Goal: Transaction & Acquisition: Purchase product/service

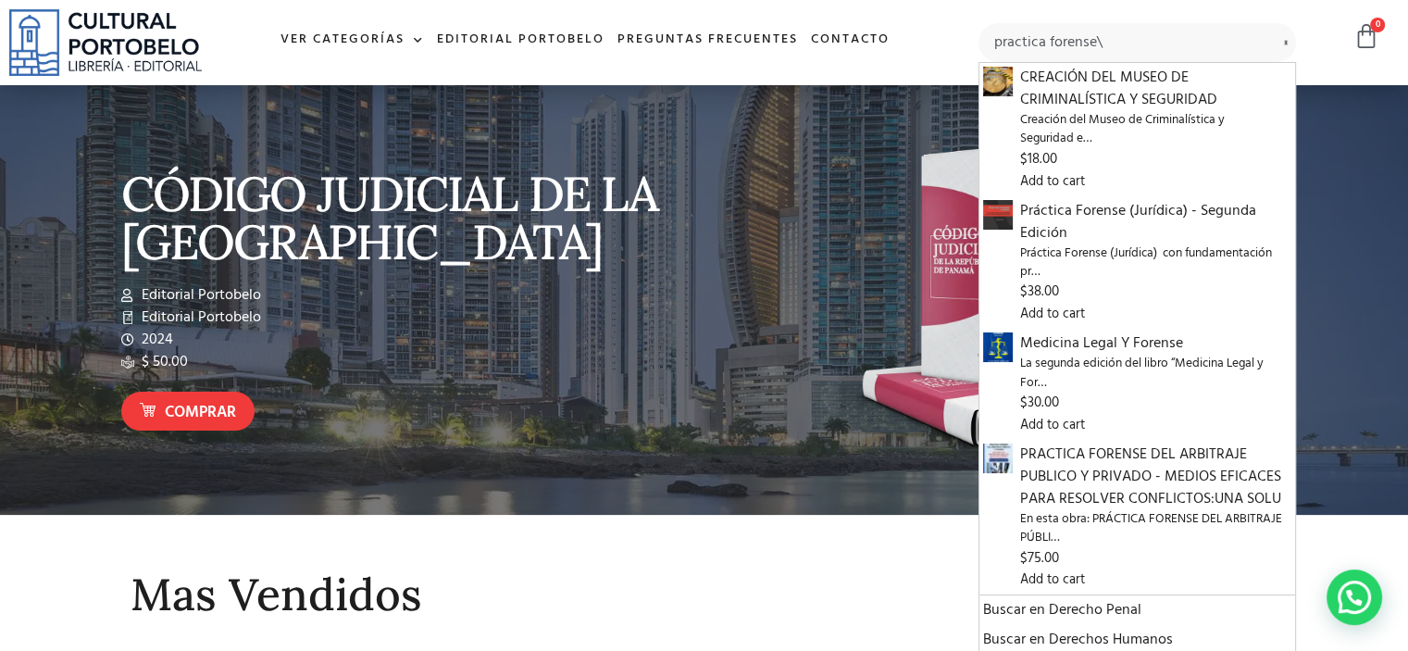
type input "practica forense"
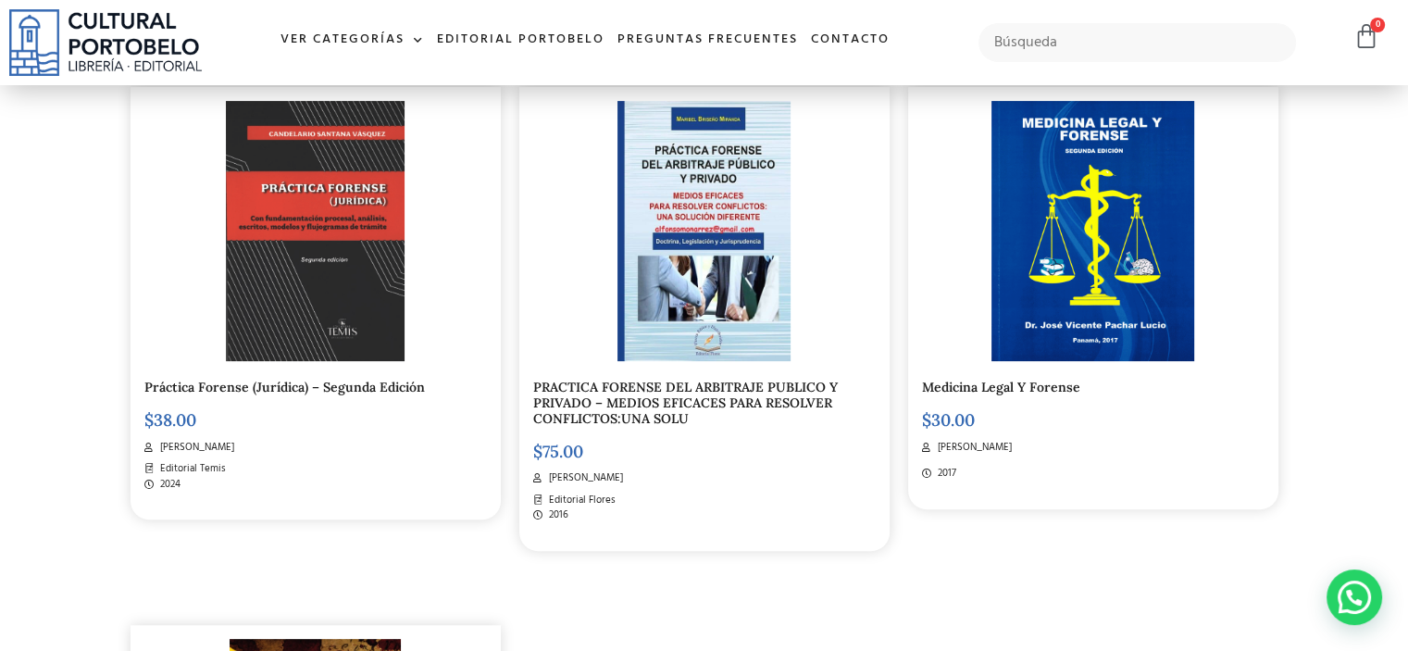
scroll to position [514, 0]
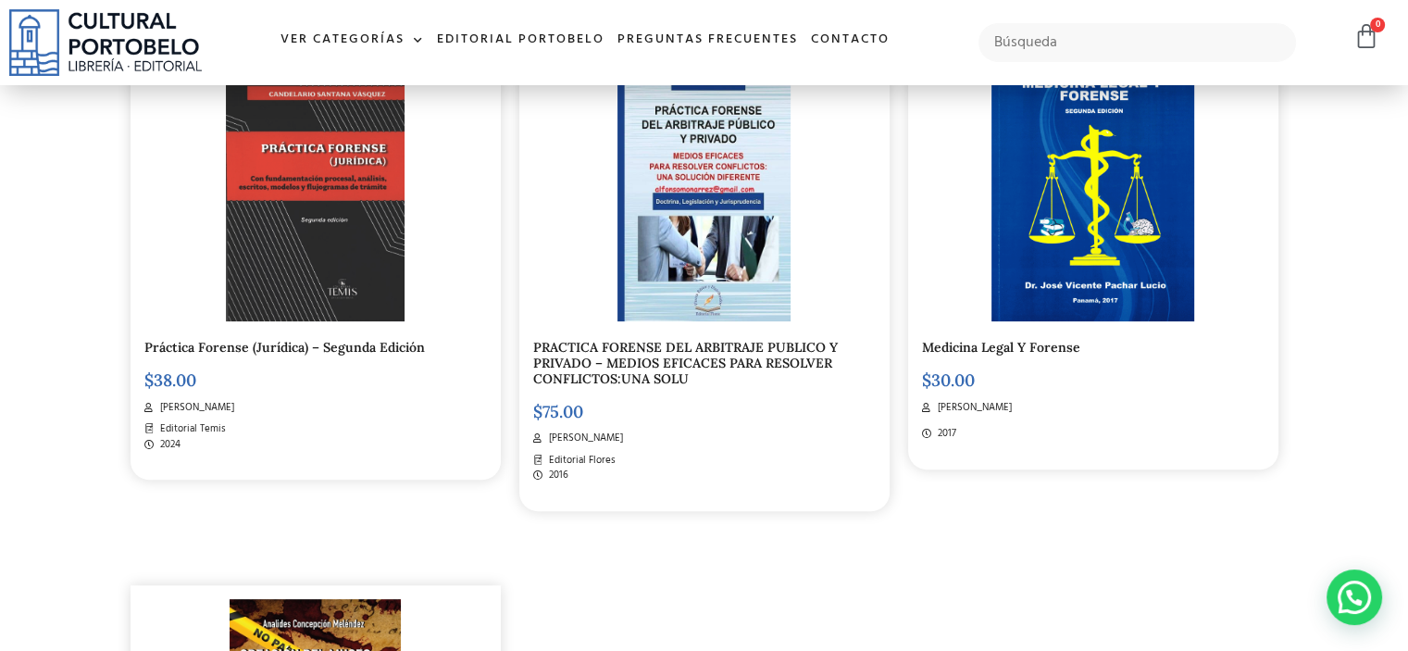
click at [351, 173] on img at bounding box center [315, 191] width 179 height 260
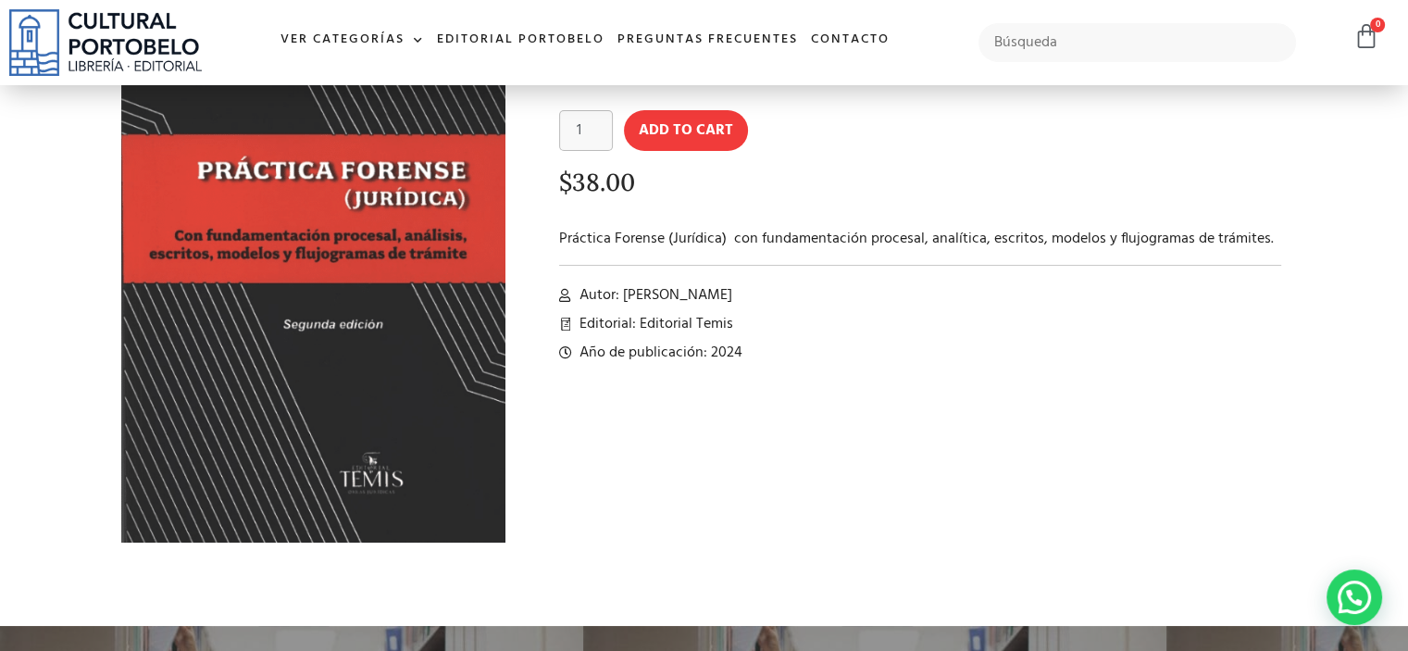
scroll to position [210, 0]
